Goal: Information Seeking & Learning: Learn about a topic

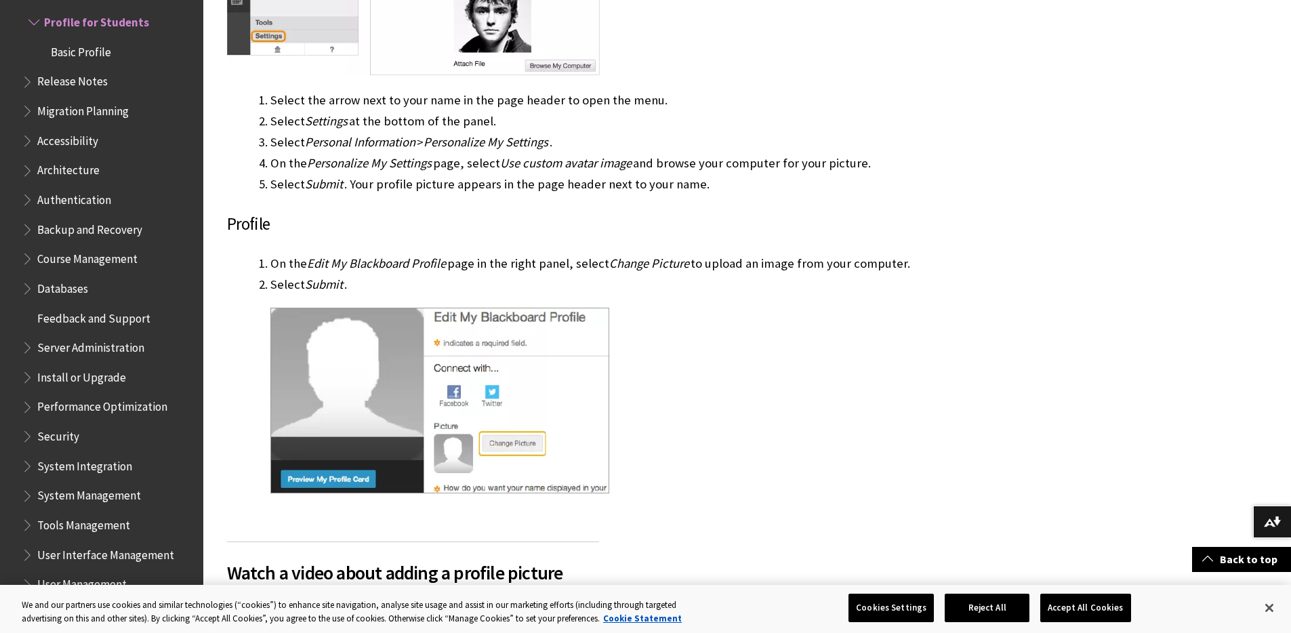
scroll to position [1143, 0]
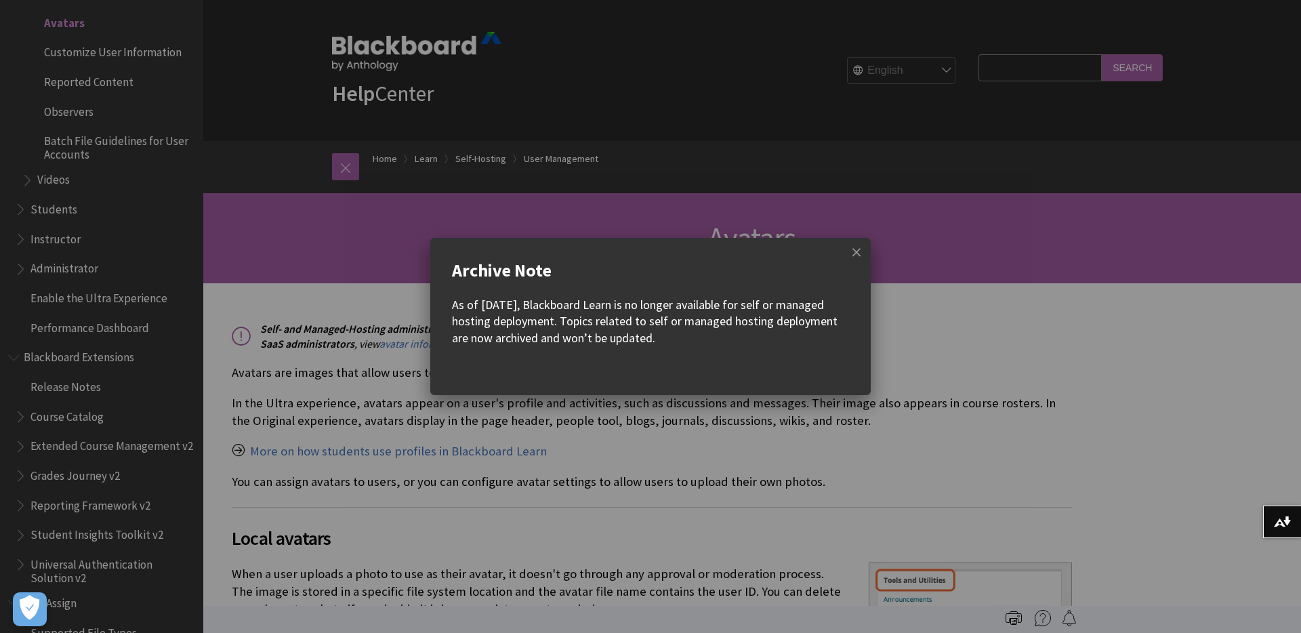
click at [878, 257] on w-div "Archive Note As of December 2023, Blackboard Learn is no longer available for s…" at bounding box center [650, 316] width 1301 height 157
click at [852, 257] on span at bounding box center [856, 252] width 28 height 28
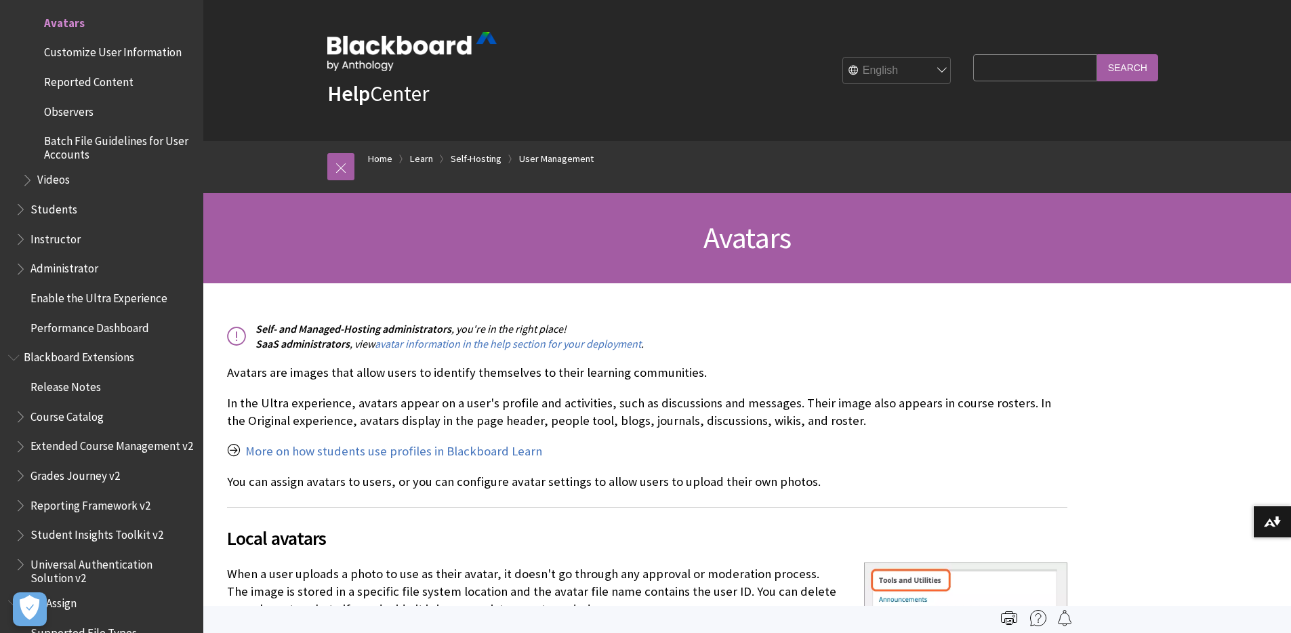
click at [383, 57] on img at bounding box center [411, 51] width 169 height 39
click at [397, 51] on img at bounding box center [411, 51] width 169 height 39
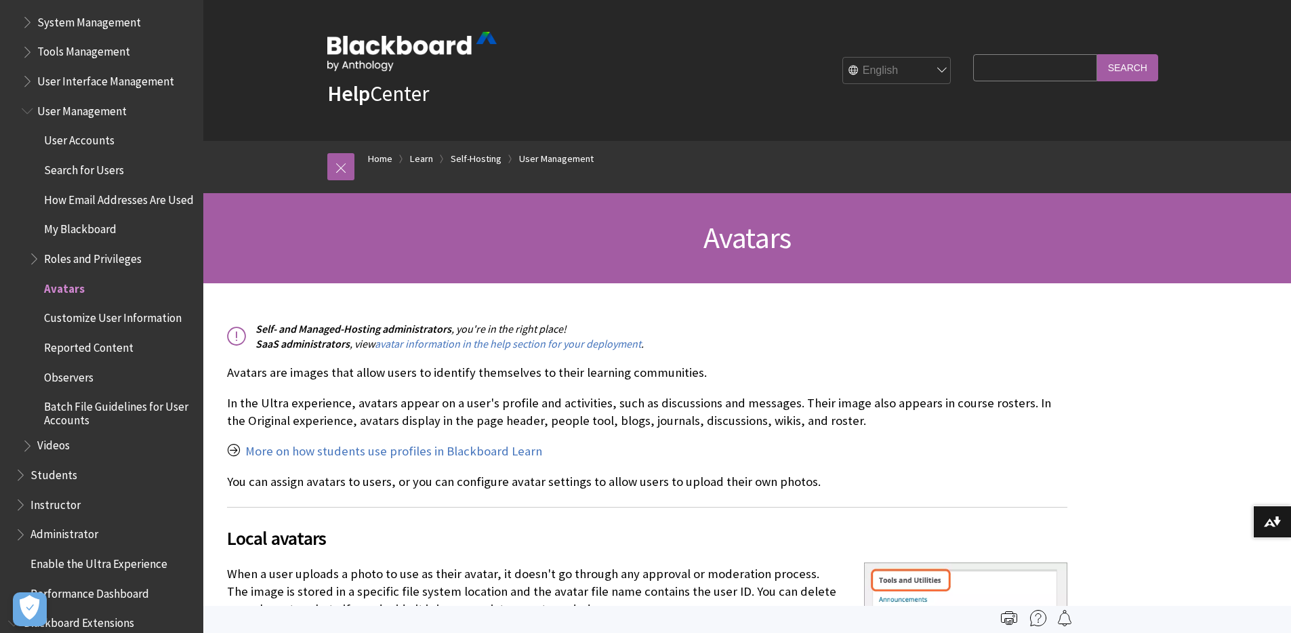
scroll to position [2226, 0]
